Goal: Task Accomplishment & Management: Complete application form

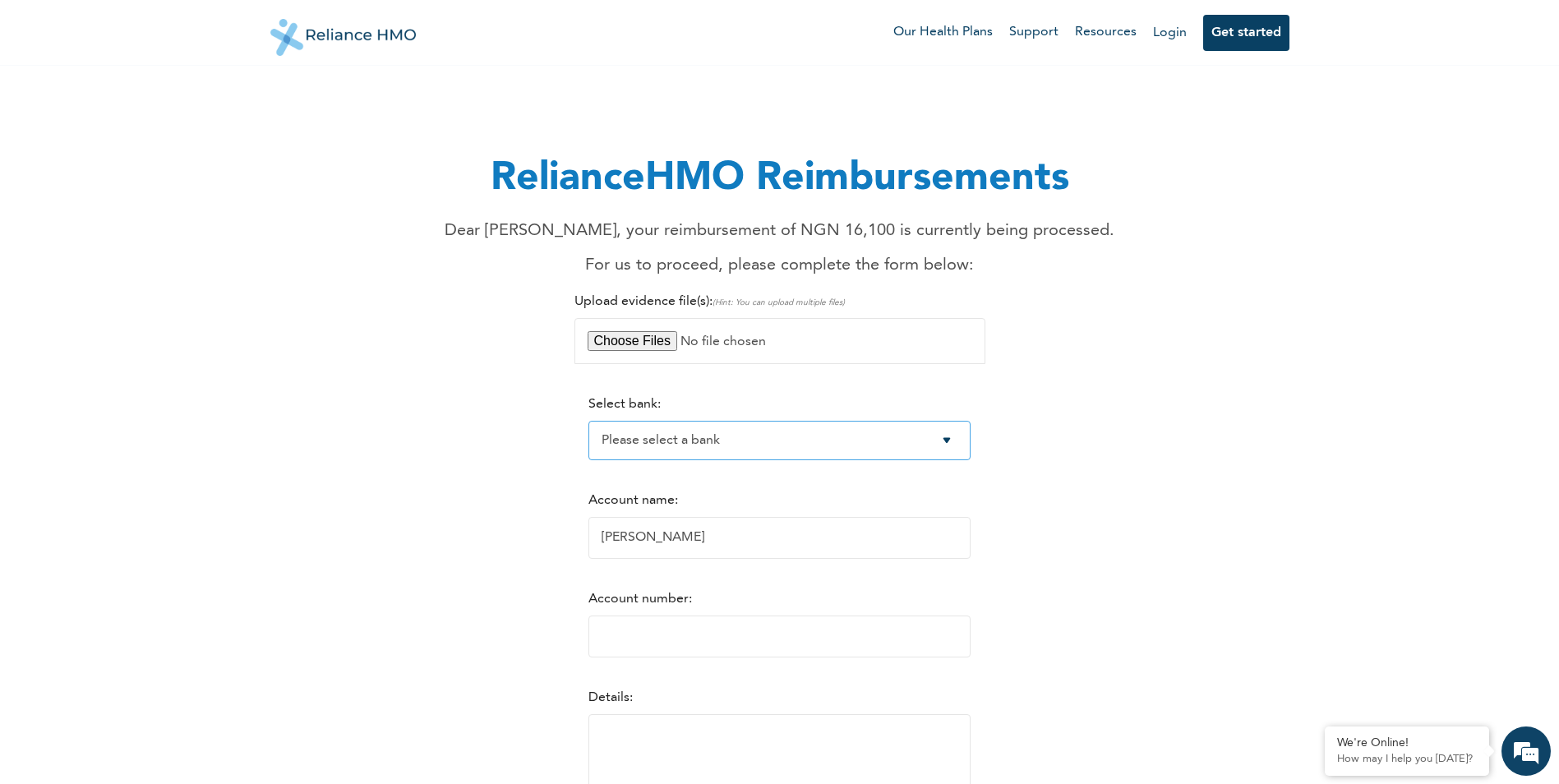
click at [779, 441] on select "Please select a bank Access Bank Plc. Citibank Nigeria Limited Access Bank (Dia…" at bounding box center [779, 440] width 382 height 39
click at [1275, 429] on div "RelianceHMO Reimbursements Dear [PERSON_NAME], your reimbursement of NGN 16,100…" at bounding box center [780, 500] width 999 height 834
click at [772, 443] on select "Please select a bank Access Bank Plc. Citibank Nigeria Limited Access Bank (Dia…" at bounding box center [779, 440] width 382 height 39
click at [693, 540] on input "[PERSON_NAME]" at bounding box center [779, 538] width 382 height 42
type input "Hauwau Sab"
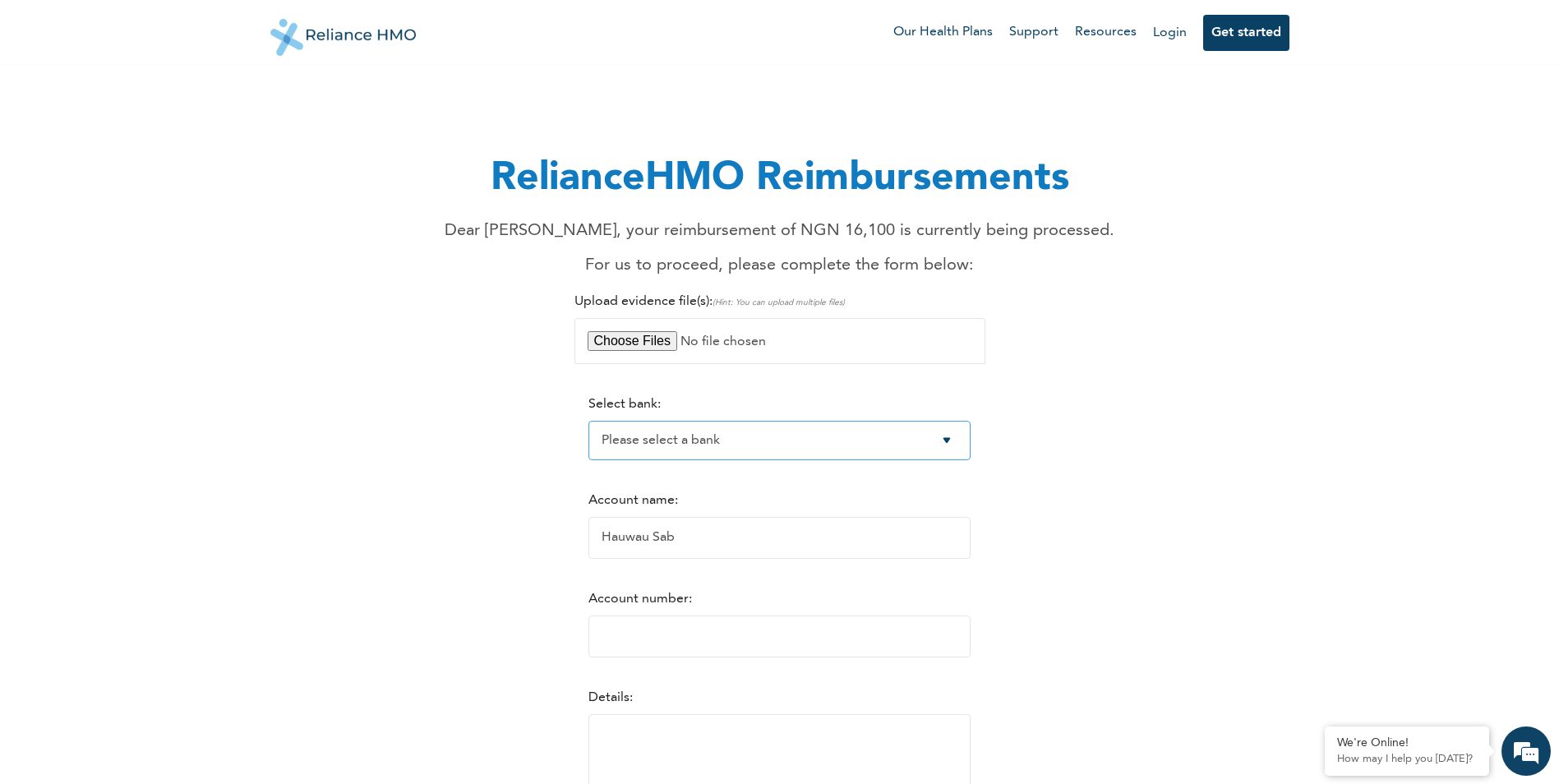
click at [788, 442] on select "Please select a bank Access Bank Plc. Citibank Nigeria Limited Access Bank (Dia…" at bounding box center [779, 440] width 382 height 39
select select "4"
click at [588, 421] on select "Please select a bank Access Bank Plc. Citibank Nigeria Limited Access Bank (Dia…" at bounding box center [779, 440] width 382 height 39
drag, startPoint x: 686, startPoint y: 539, endPoint x: 428, endPoint y: 535, distance: 258.0
click at [428, 535] on div "RelianceHMO Reimbursements Dear [PERSON_NAME], your reimbursement of NGN 16,100…" at bounding box center [780, 500] width 999 height 834
